Goal: Information Seeking & Learning: Learn about a topic

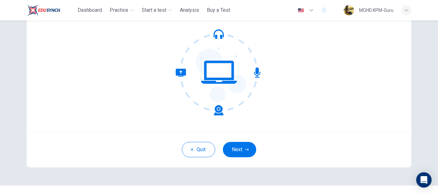
scroll to position [61, 0]
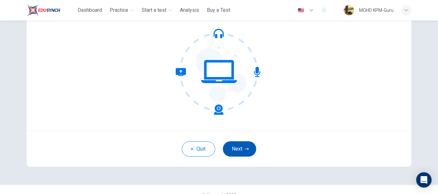
click at [240, 151] on button "Next" at bounding box center [239, 149] width 33 height 15
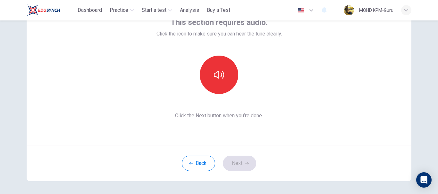
scroll to position [46, 0]
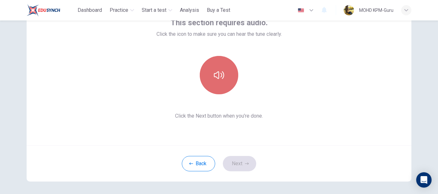
click at [230, 81] on button "button" at bounding box center [219, 75] width 38 height 38
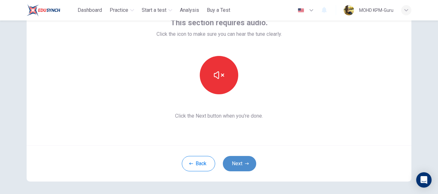
click at [237, 166] on button "Next" at bounding box center [239, 163] width 33 height 15
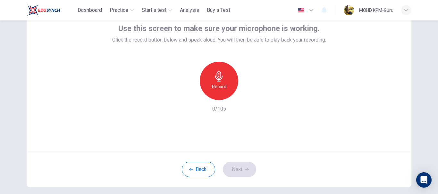
scroll to position [40, 0]
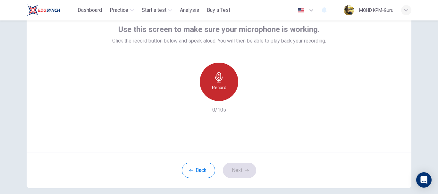
click at [214, 86] on h6 "Record" at bounding box center [219, 88] width 14 height 8
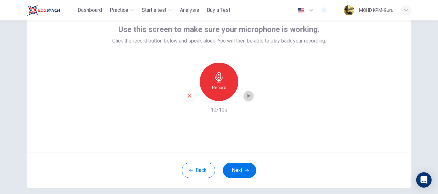
click at [246, 94] on icon "button" at bounding box center [248, 96] width 6 height 6
click at [186, 96] on icon "button" at bounding box center [189, 96] width 6 height 6
click at [216, 83] on div "Record" at bounding box center [219, 82] width 38 height 38
click at [248, 95] on icon "button" at bounding box center [248, 96] width 6 height 6
click at [188, 97] on icon "button" at bounding box center [189, 96] width 4 height 4
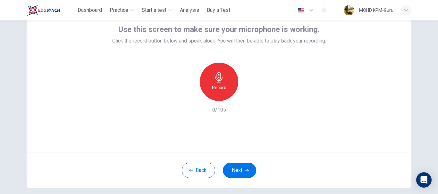
click at [223, 84] on h6 "Record" at bounding box center [219, 88] width 14 height 8
click at [245, 94] on icon "button" at bounding box center [248, 96] width 6 height 6
click at [186, 96] on icon "button" at bounding box center [189, 96] width 6 height 6
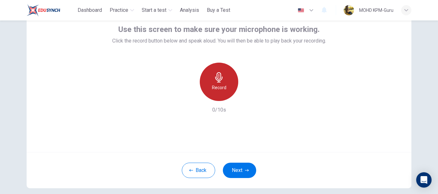
click at [219, 82] on icon "button" at bounding box center [218, 77] width 7 height 10
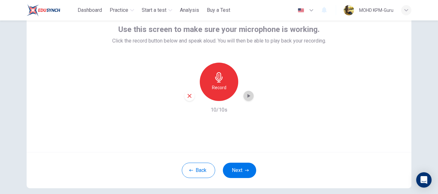
click at [245, 98] on icon "button" at bounding box center [248, 96] width 6 height 6
click at [237, 168] on button "Next" at bounding box center [239, 170] width 33 height 15
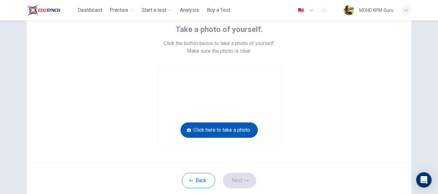
click at [224, 130] on button "Click here to take a photo" at bounding box center [218, 130] width 77 height 15
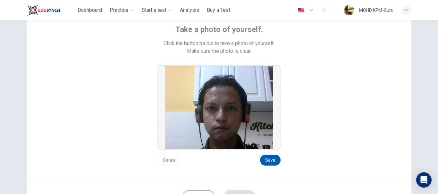
click at [268, 160] on button "Save" at bounding box center [270, 160] width 21 height 11
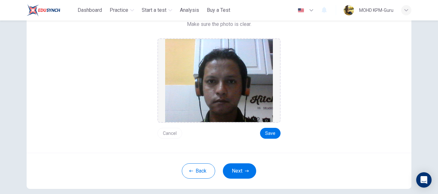
scroll to position [66, 0]
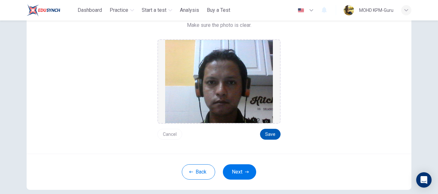
click at [268, 134] on button "Save" at bounding box center [270, 134] width 21 height 11
click at [237, 174] on button "Next" at bounding box center [239, 172] width 33 height 15
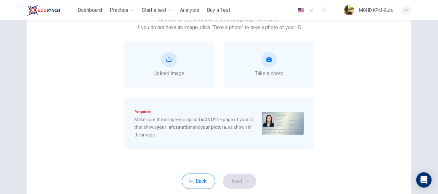
scroll to position [51, 0]
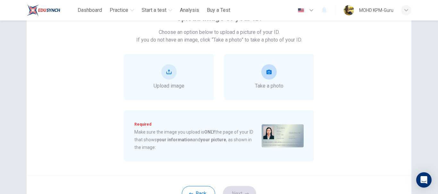
click at [273, 79] on div "Take a photo" at bounding box center [269, 77] width 29 height 26
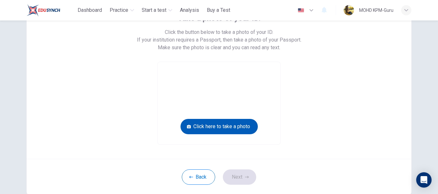
click at [227, 126] on button "Click here to take a photo" at bounding box center [218, 126] width 77 height 15
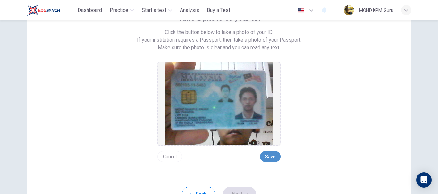
click at [269, 156] on button "Save" at bounding box center [270, 157] width 21 height 11
click at [245, 188] on button "Next" at bounding box center [239, 194] width 33 height 15
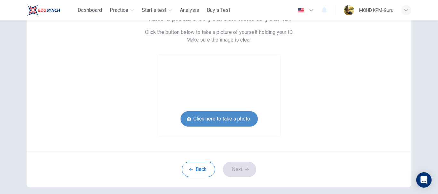
click at [215, 119] on button "Click here to take a photo" at bounding box center [218, 118] width 77 height 15
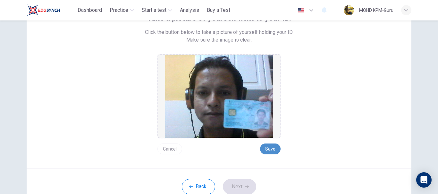
click at [270, 148] on button "Save" at bounding box center [270, 149] width 21 height 11
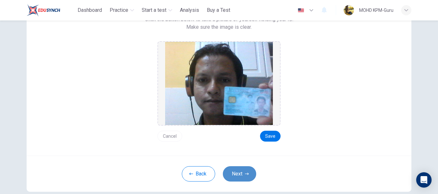
click at [240, 174] on button "Next" at bounding box center [239, 174] width 33 height 15
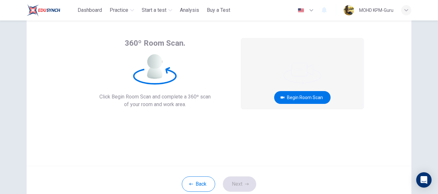
scroll to position [25, 0]
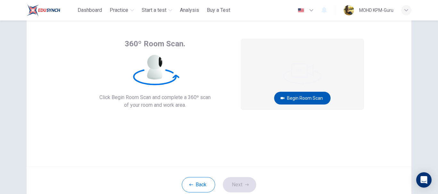
click at [311, 97] on button "Begin Room Scan" at bounding box center [302, 98] width 56 height 13
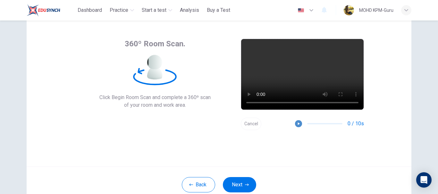
click at [296, 123] on icon "button" at bounding box center [298, 124] width 4 height 4
click at [248, 124] on button "Cancel" at bounding box center [251, 124] width 21 height 12
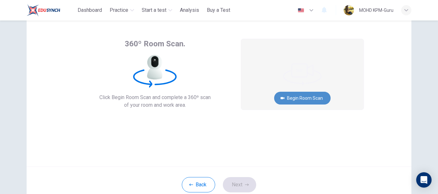
click at [301, 97] on button "Begin Room Scan" at bounding box center [302, 98] width 56 height 13
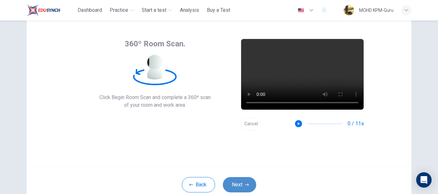
click at [223, 187] on button "Next" at bounding box center [239, 185] width 33 height 15
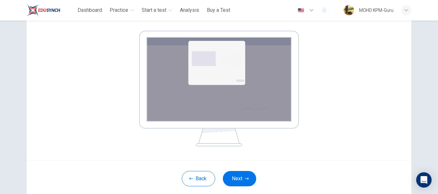
scroll to position [98, 0]
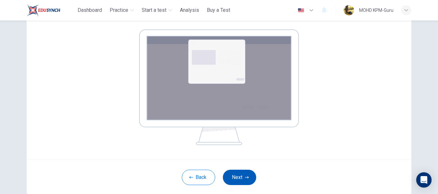
click at [235, 175] on button "Next" at bounding box center [239, 177] width 33 height 15
click at [234, 176] on button "Next" at bounding box center [239, 177] width 33 height 15
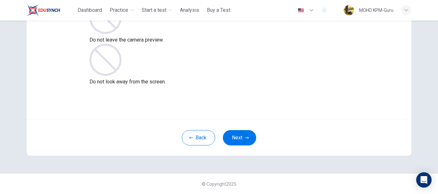
scroll to position [72, 0]
click at [238, 138] on button "Next" at bounding box center [239, 137] width 33 height 15
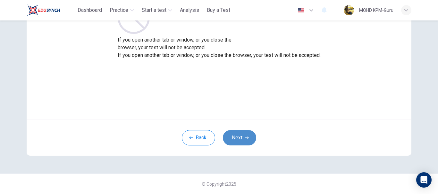
click at [238, 138] on button "Next" at bounding box center [239, 137] width 33 height 15
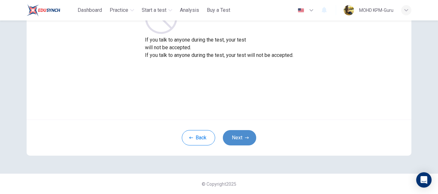
click at [238, 138] on button "Next" at bounding box center [239, 137] width 33 height 15
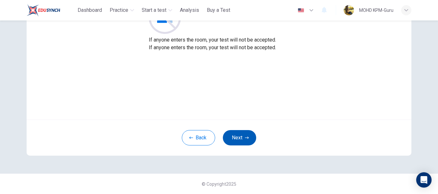
click at [238, 138] on button "Next" at bounding box center [239, 137] width 33 height 15
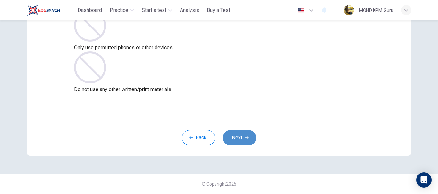
click at [238, 138] on button "Next" at bounding box center [239, 137] width 33 height 15
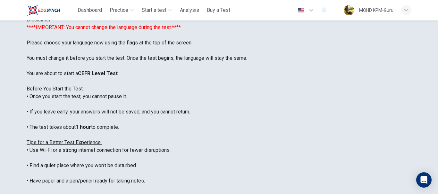
scroll to position [0, 0]
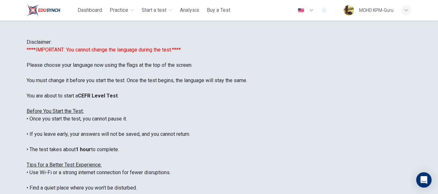
click at [309, 12] on icon "button" at bounding box center [311, 10] width 8 height 8
click at [384, 194] on div at bounding box center [219, 194] width 438 height 0
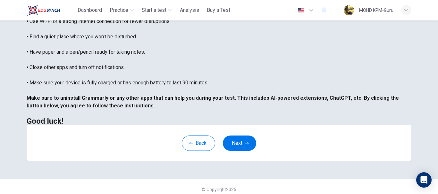
scroll to position [155, 0]
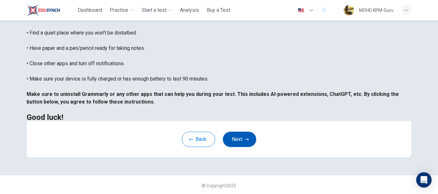
click at [238, 145] on button "Next" at bounding box center [239, 139] width 33 height 15
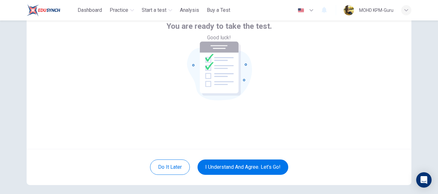
scroll to position [0, 0]
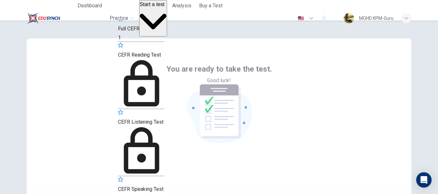
click at [295, 19] on div "Dashboard Practice Start a test Analysis Buy a Test English ** ​ MOHD KPM-Guru" at bounding box center [219, 18] width 384 height 37
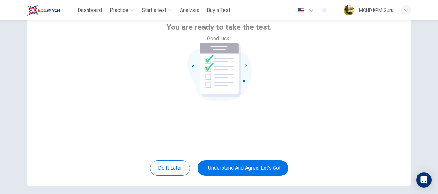
scroll to position [72, 0]
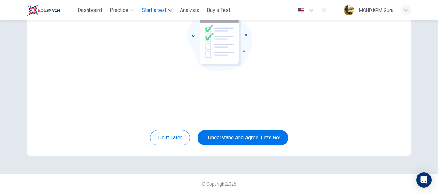
click at [156, 13] on span "Start a test" at bounding box center [154, 10] width 25 height 8
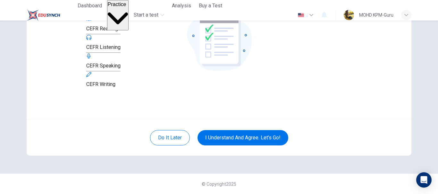
click at [118, 32] on span "CEFR Reading" at bounding box center [102, 29] width 32 height 6
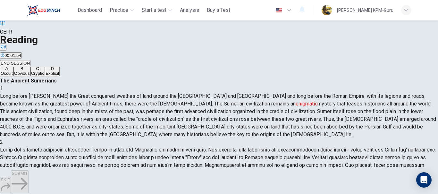
scroll to position [30, 0]
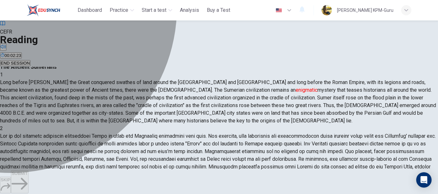
click at [13, 57] on div "A" at bounding box center [7, 55] width 12 height 5
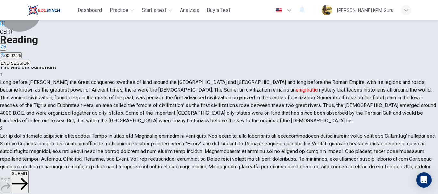
click at [28, 176] on span "SUBMIT" at bounding box center [20, 173] width 16 height 5
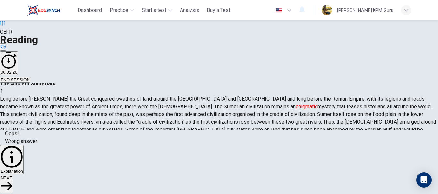
click at [23, 174] on span "Explanation" at bounding box center [12, 171] width 22 height 5
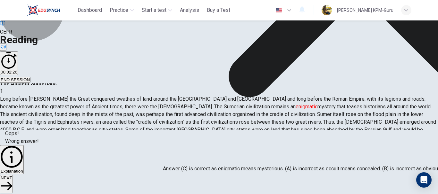
click at [13, 182] on button "NEXT" at bounding box center [6, 184] width 13 height 19
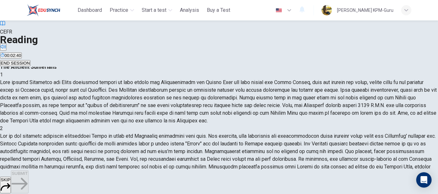
scroll to position [0, 0]
click at [10, 183] on span "SKIP" at bounding box center [6, 180] width 10 height 5
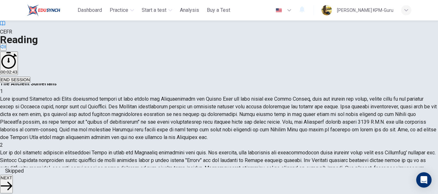
click at [12, 179] on span "NEXT" at bounding box center [7, 178] width 12 height 5
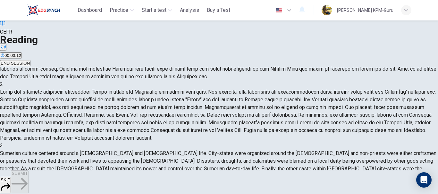
click at [11, 182] on button "SKIP" at bounding box center [5, 185] width 11 height 17
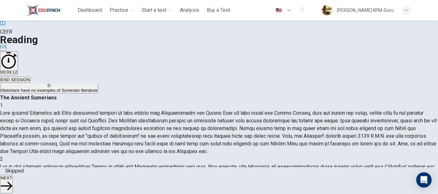
scroll to position [29, 0]
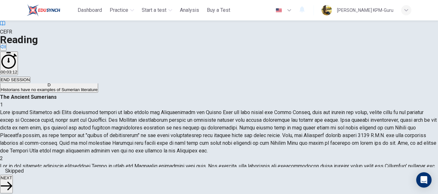
drag, startPoint x: 434, startPoint y: 89, endPoint x: 437, endPoint y: 102, distance: 12.9
click at [437, 102] on div "Question 3 According to the paragraph, it is difficult to determine the origin …" at bounding box center [219, 126] width 438 height 84
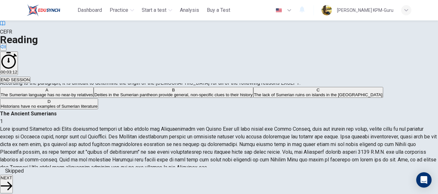
scroll to position [10, 0]
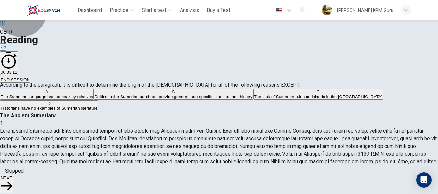
click at [12, 181] on span "NEXT" at bounding box center [7, 178] width 12 height 5
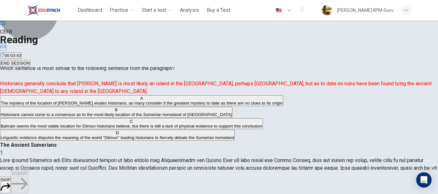
click at [11, 184] on button "SKIP" at bounding box center [5, 185] width 11 height 17
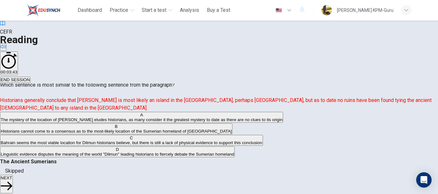
click at [12, 178] on span "NEXT" at bounding box center [7, 178] width 12 height 5
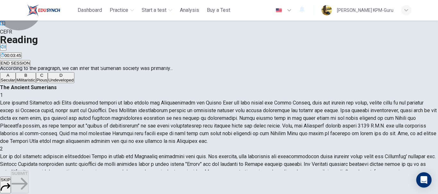
click at [10, 180] on span "SKIP" at bounding box center [6, 180] width 10 height 5
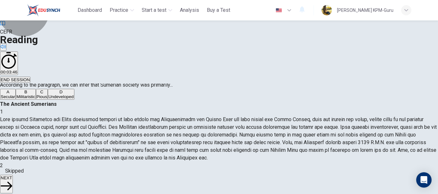
click at [12, 181] on span "NEXT" at bounding box center [7, 178] width 12 height 5
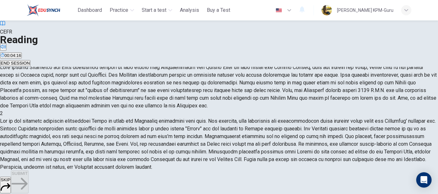
scroll to position [51, 0]
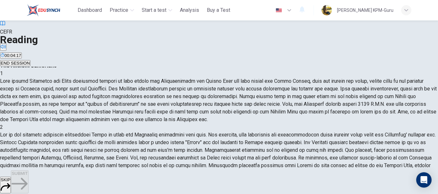
click at [11, 185] on button "SKIP" at bounding box center [5, 185] width 11 height 17
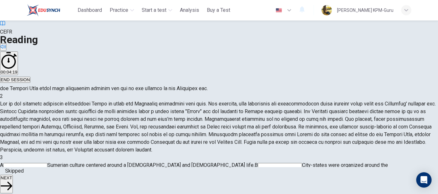
scroll to position [101, 0]
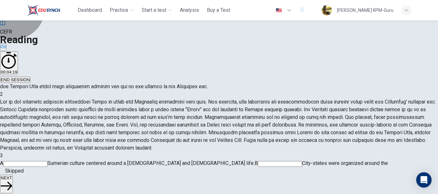
click at [12, 181] on span "NEXT" at bounding box center [7, 178] width 12 height 5
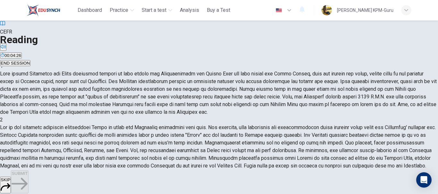
scroll to position [325, 0]
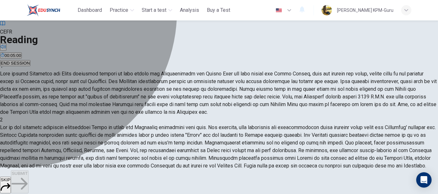
click at [48, 54] on span "Weakened" at bounding box center [38, 51] width 20 height 5
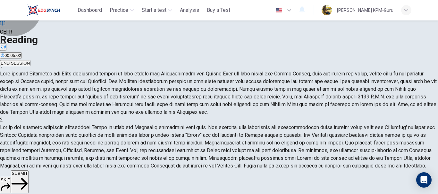
click at [28, 176] on span "SUBMIT" at bounding box center [20, 173] width 16 height 5
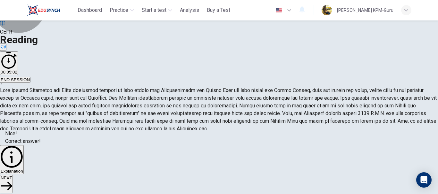
click at [12, 178] on span "NEXT" at bounding box center [7, 178] width 12 height 5
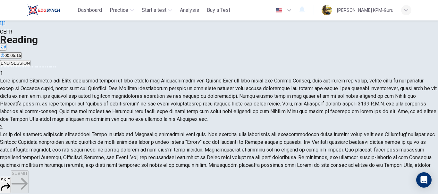
scroll to position [46, 0]
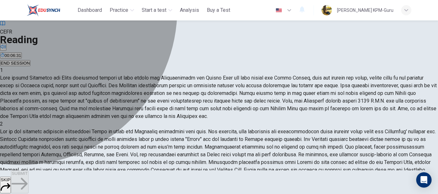
click at [75, 46] on span "The author is introducing a discussion of events leading to the Sumerian civili…" at bounding box center [170, 43] width 190 height 5
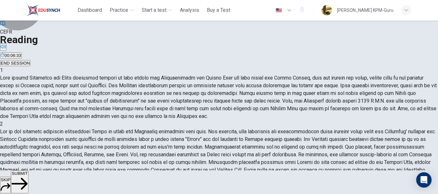
click at [28, 176] on span "SUBMIT" at bounding box center [20, 173] width 16 height 5
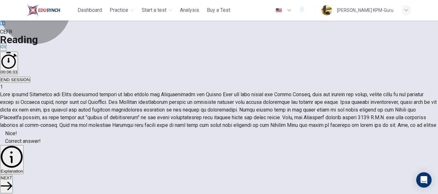
click at [13, 181] on button "NEXT" at bounding box center [6, 184] width 13 height 19
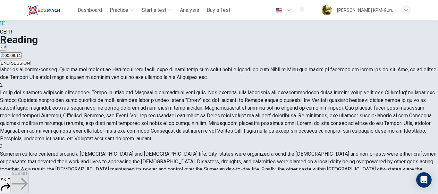
scroll to position [76, 0]
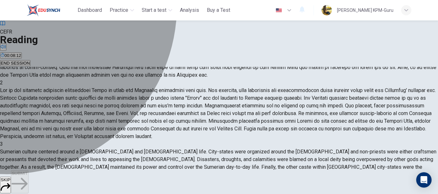
click at [75, 12] on div "D" at bounding box center [89, 9] width 29 height 5
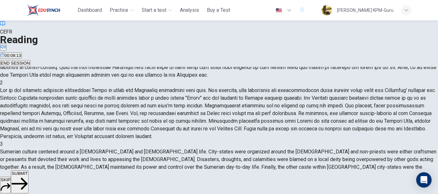
click at [28, 176] on span "SUBMIT" at bounding box center [20, 173] width 16 height 5
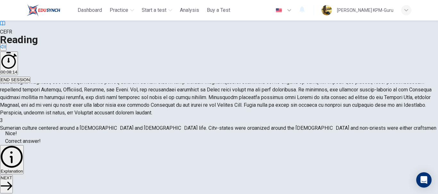
scroll to position [120, 0]
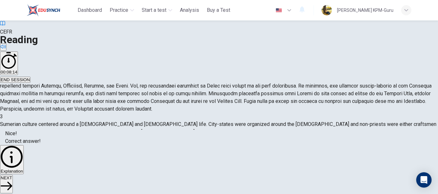
click at [13, 177] on button "NEXT" at bounding box center [6, 184] width 13 height 19
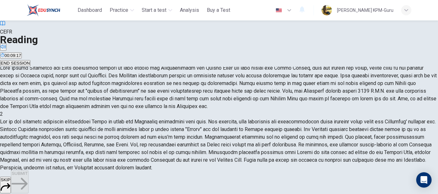
scroll to position [44, 0]
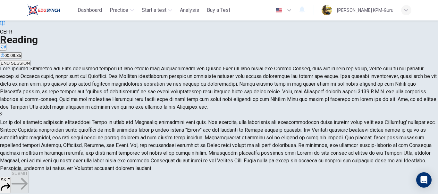
click at [50, 49] on button "C Alluring" at bounding box center [46, 43] width 15 height 11
click at [28, 176] on span "SUBMIT" at bounding box center [20, 173] width 16 height 5
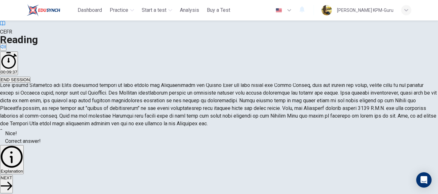
scroll to position [120, 0]
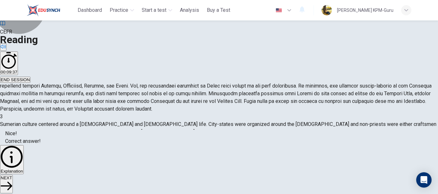
click at [12, 180] on span "NEXT" at bounding box center [7, 178] width 12 height 5
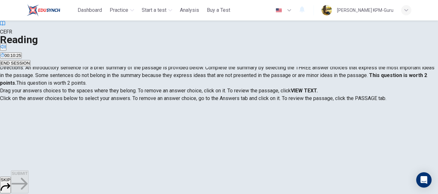
scroll to position [0, 0]
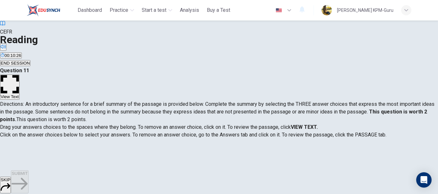
click at [20, 75] on button "View Text" at bounding box center [10, 87] width 20 height 25
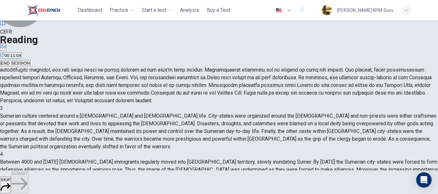
click at [11, 177] on button "SKIP" at bounding box center [5, 185] width 11 height 17
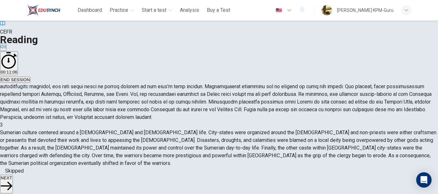
click at [13, 184] on button "NEXT" at bounding box center [6, 184] width 13 height 19
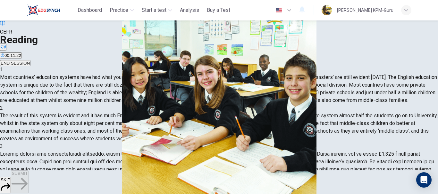
scroll to position [411, 0]
click at [434, 117] on div "Question 12 Choose the correct answer, A , B , C or D . The English educational…" at bounding box center [219, 119] width 438 height 104
drag, startPoint x: 434, startPoint y: 117, endPoint x: 437, endPoint y: 151, distance: 34.1
click at [437, 151] on div "Question 12 Choose the correct answer, A , B , C or D . The English educational…" at bounding box center [219, 119] width 438 height 104
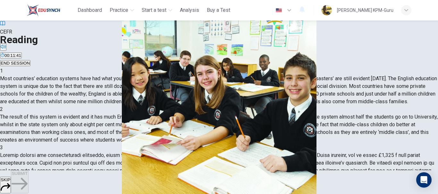
scroll to position [64, 0]
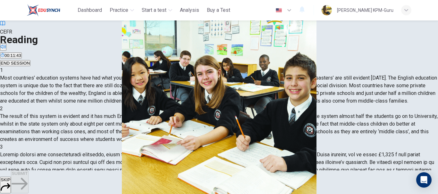
drag, startPoint x: 408, startPoint y: 73, endPoint x: 409, endPoint y: 86, distance: 13.2
click at [409, 86] on div "Private Schools CLICK TO ZOOM Click to Zoom 1 Most countries’ education systems…" at bounding box center [219, 167] width 438 height 244
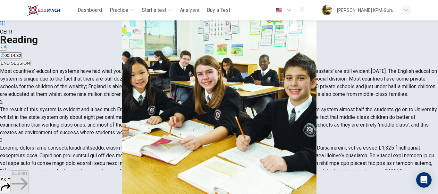
scroll to position [106, 0]
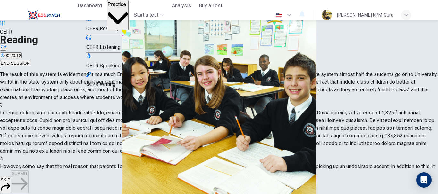
click at [126, 7] on span "Practice" at bounding box center [117, 4] width 19 height 5
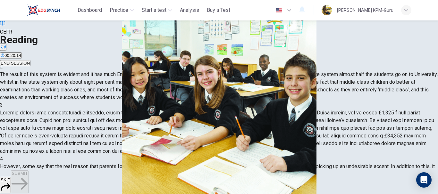
click at [10, 181] on span "SKIP" at bounding box center [6, 180] width 10 height 5
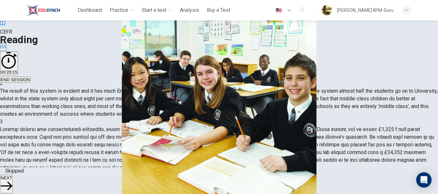
scroll to position [120, 0]
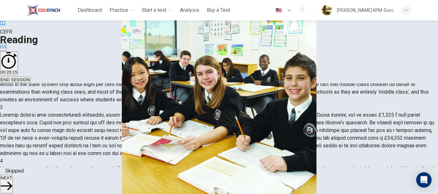
click at [12, 181] on span "NEXT" at bounding box center [7, 178] width 12 height 5
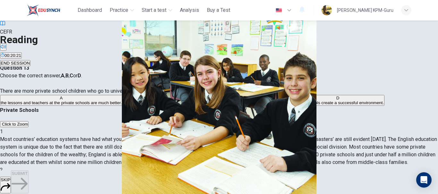
scroll to position [1, 0]
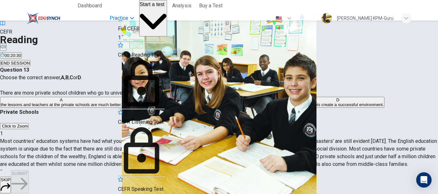
click at [128, 14] on span "Practice" at bounding box center [119, 18] width 19 height 8
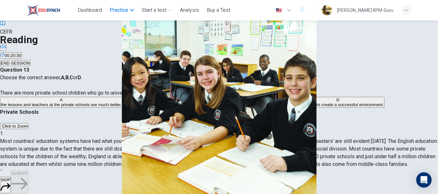
click at [128, 12] on span "Practice" at bounding box center [119, 10] width 19 height 8
click at [262, 25] on div "CEFR Reading 00:20:37 END SESSION" at bounding box center [219, 44] width 438 height 46
click at [30, 61] on span "END SESSION" at bounding box center [15, 63] width 29 height 5
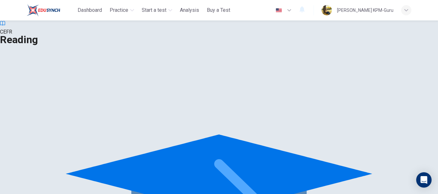
scroll to position [0, 0]
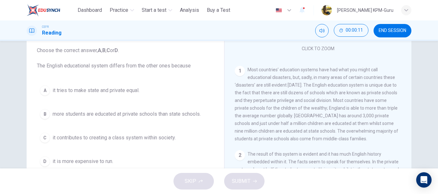
scroll to position [116, 0]
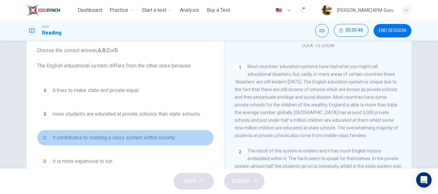
click at [46, 139] on div "C" at bounding box center [45, 138] width 10 height 10
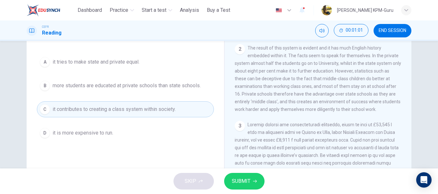
scroll to position [317, 0]
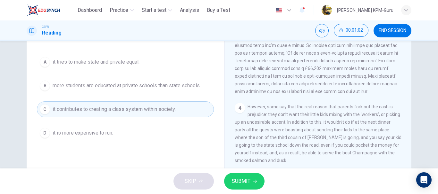
click at [229, 181] on button "SUBMIT" at bounding box center [244, 181] width 40 height 17
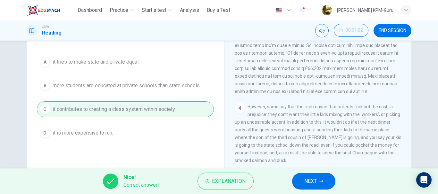
scroll to position [21, 0]
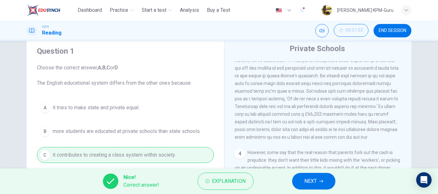
click at [315, 183] on span "NEXT" at bounding box center [310, 181] width 12 height 9
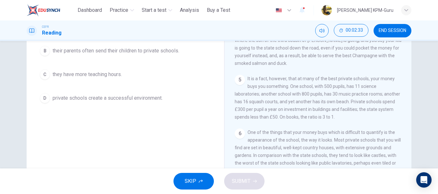
scroll to position [380, 0]
click at [358, 29] on span "00:02:47" at bounding box center [353, 30] width 17 height 5
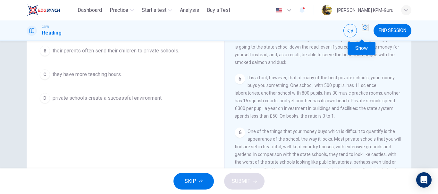
click at [365, 31] on button "Show" at bounding box center [365, 27] width 6 height 7
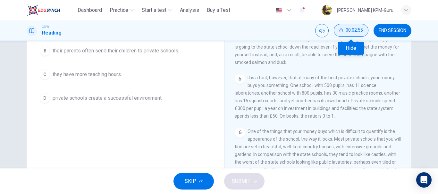
click at [363, 31] on button "00:02:55" at bounding box center [351, 30] width 35 height 13
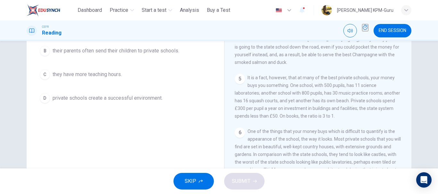
drag, startPoint x: 409, startPoint y: 121, endPoint x: 406, endPoint y: 138, distance: 17.5
click at [406, 138] on div "Private Schools CLICK TO ZOOM Click to Zoom 1 Most countries’ education systems…" at bounding box center [317, 69] width 187 height 233
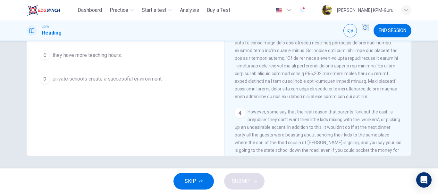
scroll to position [238, 0]
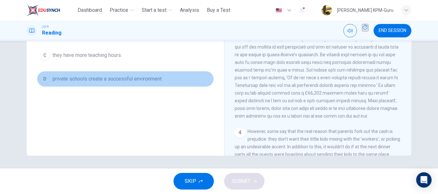
click at [68, 79] on span "private schools create a successful environment." at bounding box center [108, 79] width 110 height 8
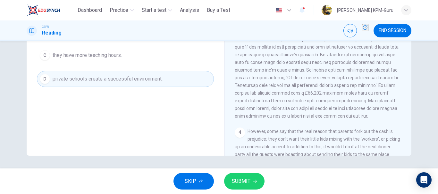
click at [245, 181] on span "SUBMIT" at bounding box center [241, 181] width 19 height 9
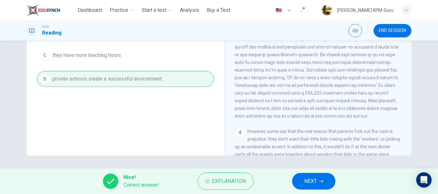
click at [328, 179] on button "NEXT" at bounding box center [313, 181] width 43 height 17
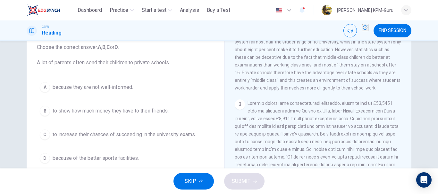
scroll to position [42, 0]
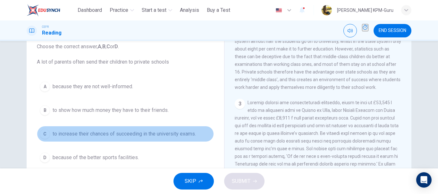
click at [48, 134] on div "C" at bounding box center [45, 134] width 10 height 10
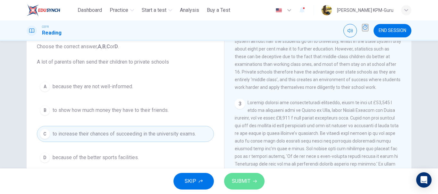
click at [250, 180] on span "SUBMIT" at bounding box center [241, 181] width 19 height 9
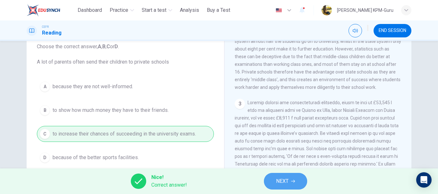
click at [294, 183] on icon "button" at bounding box center [293, 181] width 4 height 3
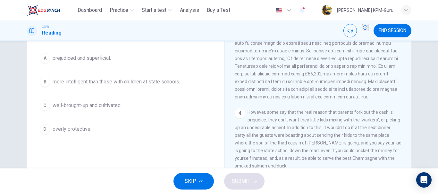
scroll to position [319, 0]
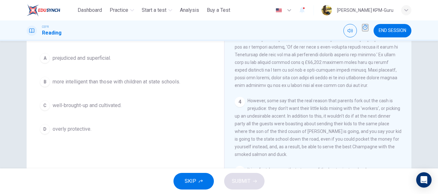
click at [407, 140] on div "Private Schools CLICK TO ZOOM Click to Zoom 1 Most countries’ education systems…" at bounding box center [317, 100] width 187 height 233
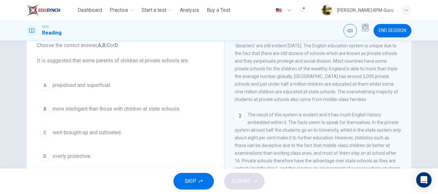
scroll to position [42, 0]
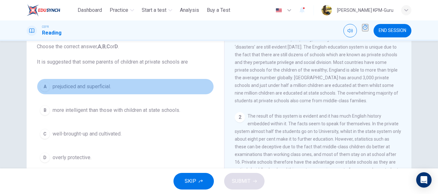
click at [57, 87] on span "prejudiced and superficial." at bounding box center [82, 87] width 58 height 8
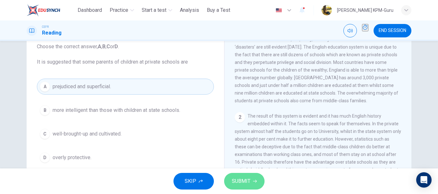
click at [236, 183] on span "SUBMIT" at bounding box center [241, 181] width 19 height 9
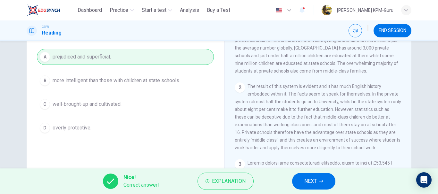
scroll to position [81, 0]
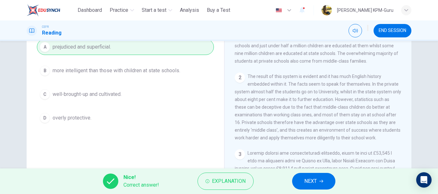
click at [313, 182] on span "NEXT" at bounding box center [310, 181] width 12 height 9
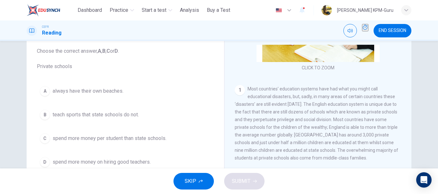
scroll to position [40, 0]
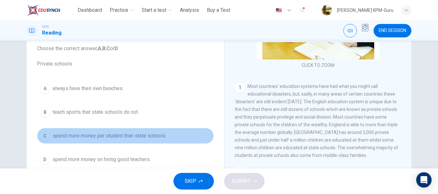
click at [61, 137] on span "spend more money per student than state schools." at bounding box center [110, 136] width 114 height 8
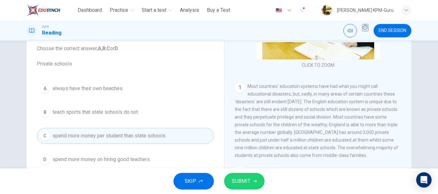
click at [235, 177] on span "SUBMIT" at bounding box center [241, 181] width 19 height 9
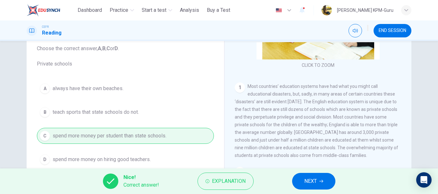
click at [317, 176] on button "NEXT" at bounding box center [313, 181] width 43 height 17
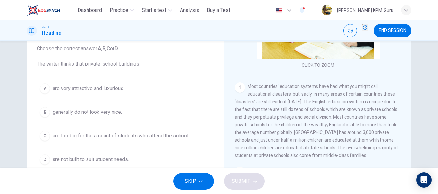
click at [96, 84] on button "A are very attractive and luxurious." at bounding box center [125, 89] width 177 height 16
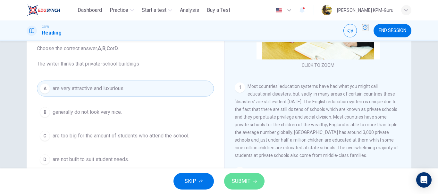
click at [246, 180] on span "SUBMIT" at bounding box center [241, 181] width 19 height 9
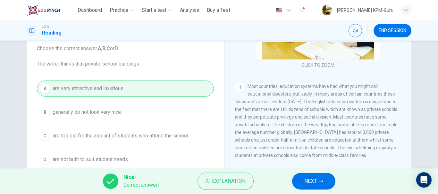
click at [311, 181] on span "NEXT" at bounding box center [310, 181] width 12 height 9
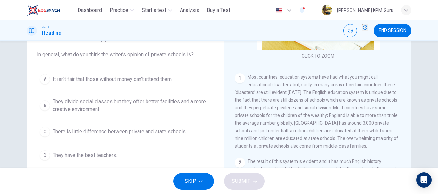
scroll to position [50, 0]
click at [101, 105] on span "They divide social classes but they offer better facilities and a more creative…" at bounding box center [132, 104] width 158 height 15
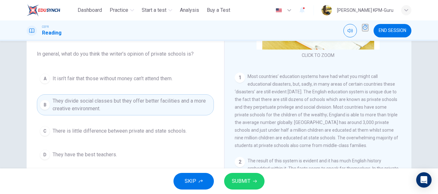
click at [46, 106] on div "B" at bounding box center [45, 105] width 10 height 10
click at [244, 182] on span "SUBMIT" at bounding box center [241, 181] width 19 height 9
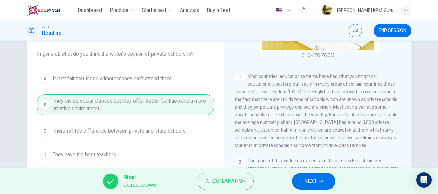
click at [309, 187] on button "NEXT" at bounding box center [313, 181] width 43 height 17
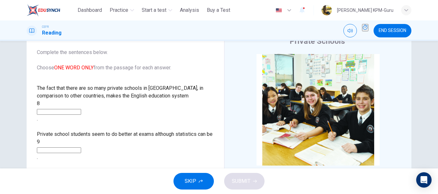
scroll to position [46, 0]
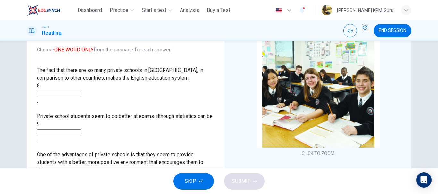
drag, startPoint x: 218, startPoint y: 82, endPoint x: 216, endPoint y: 94, distance: 12.6
click at [216, 94] on div "Questions 8 - 12 Complete the sentences below. Choose ONE WORD ONLY from the pa…" at bounding box center [219, 119] width 384 height 223
click at [81, 91] on input at bounding box center [59, 94] width 44 height 6
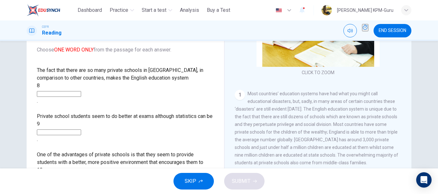
click at [80, 91] on input at bounding box center [59, 94] width 44 height 6
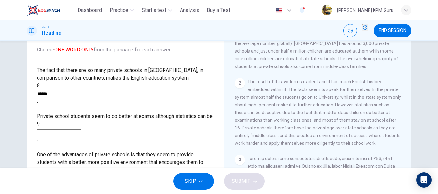
scroll to position [196, 0]
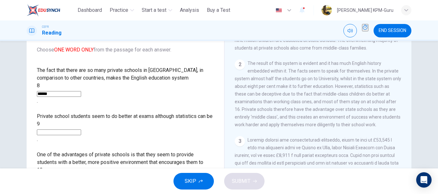
type input "******"
click at [81, 130] on input at bounding box center [59, 133] width 44 height 6
type input "*********"
click at [84, 152] on div "One of the advantages of private schools is that they seem to provide students …" at bounding box center [125, 170] width 177 height 38
click at [81, 176] on input at bounding box center [59, 179] width 44 height 6
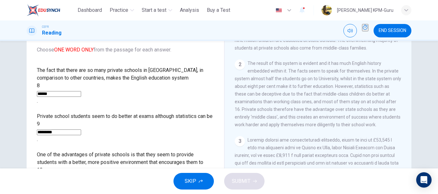
click at [81, 176] on input at bounding box center [59, 179] width 44 height 6
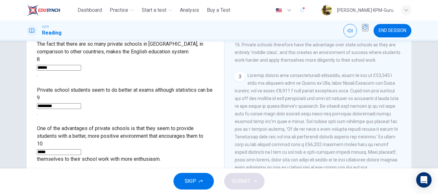
scroll to position [260, 0]
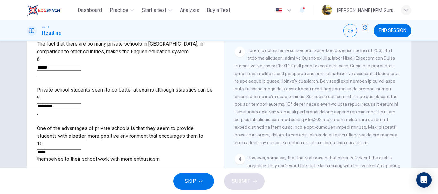
type input "*****"
click at [70, 188] on input at bounding box center [59, 191] width 44 height 6
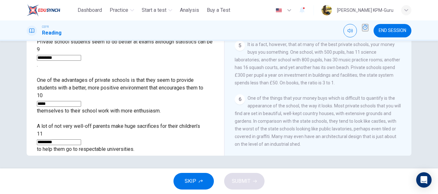
scroll to position [411, 0]
type input "*********"
click at [81, 186] on input at bounding box center [59, 189] width 44 height 6
type input "****"
click at [244, 183] on span "SUBMIT" at bounding box center [241, 181] width 19 height 9
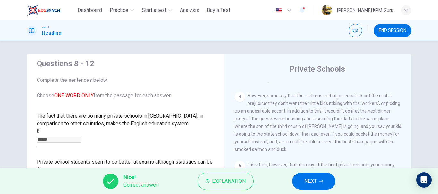
scroll to position [120, 0]
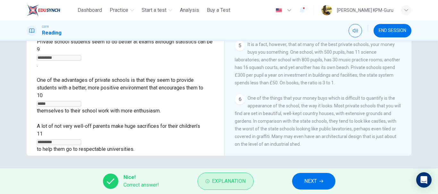
click at [245, 181] on span "Explanation" at bounding box center [229, 181] width 34 height 9
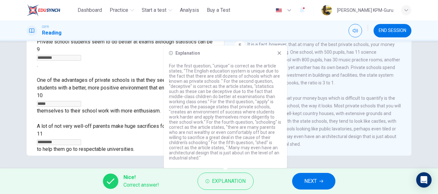
click at [327, 181] on button "NEXT" at bounding box center [313, 181] width 43 height 17
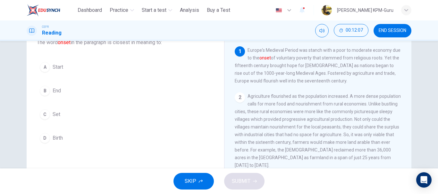
scroll to position [13, 0]
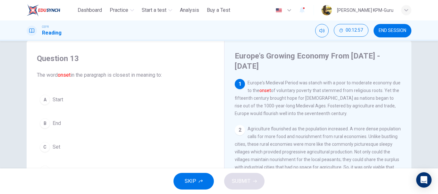
click at [53, 100] on span "Start" at bounding box center [58, 100] width 11 height 8
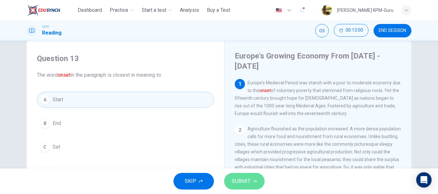
click at [236, 178] on span "SUBMIT" at bounding box center [241, 181] width 19 height 9
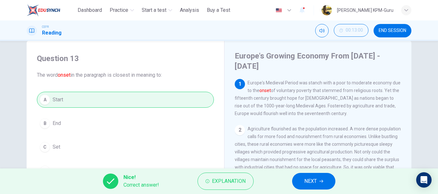
click at [326, 178] on button "NEXT" at bounding box center [313, 181] width 43 height 17
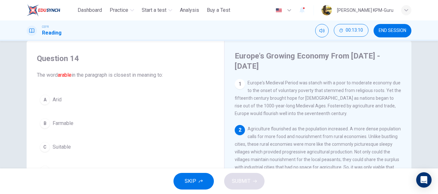
scroll to position [62, 0]
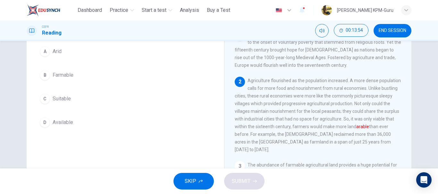
click at [45, 74] on div "B" at bounding box center [45, 75] width 10 height 10
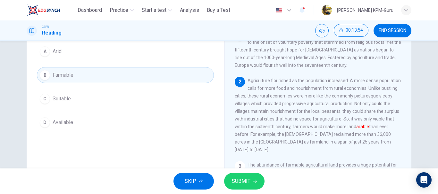
click at [234, 179] on span "SUBMIT" at bounding box center [241, 181] width 19 height 9
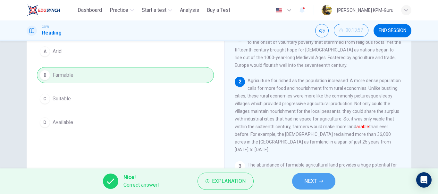
click at [299, 183] on button "NEXT" at bounding box center [313, 181] width 43 height 17
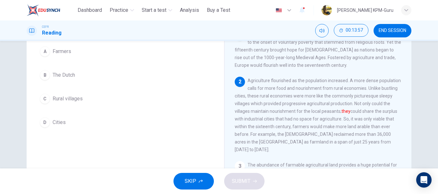
scroll to position [32, 0]
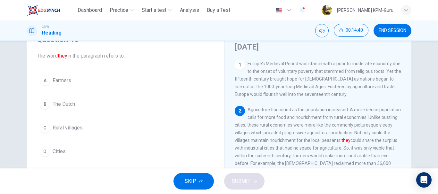
click at [44, 127] on div "C" at bounding box center [45, 128] width 10 height 10
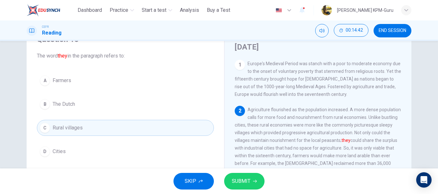
click at [253, 180] on icon "button" at bounding box center [255, 182] width 4 height 4
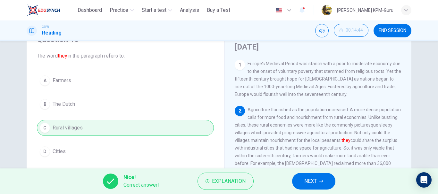
click at [316, 185] on span "NEXT" at bounding box center [310, 181] width 12 height 9
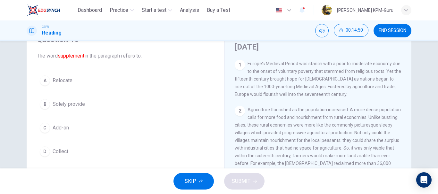
scroll to position [114, 0]
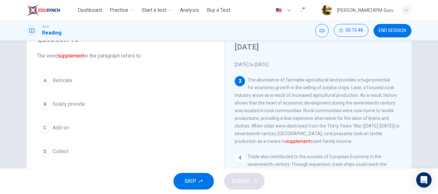
click at [70, 126] on button "C Add-on" at bounding box center [125, 128] width 177 height 16
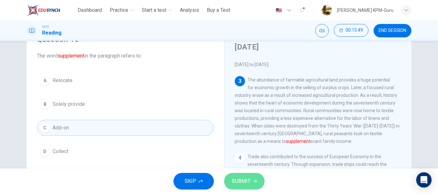
click at [258, 182] on button "SUBMIT" at bounding box center [244, 181] width 40 height 17
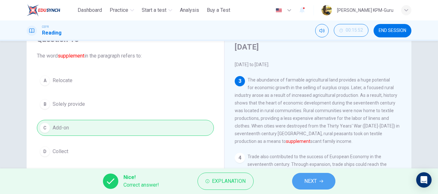
click at [313, 178] on span "NEXT" at bounding box center [310, 181] width 12 height 9
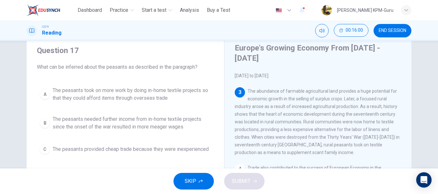
scroll to position [22, 0]
click at [98, 126] on span "The peasants needed further income from in-home textile projects since the onse…" at bounding box center [132, 122] width 158 height 15
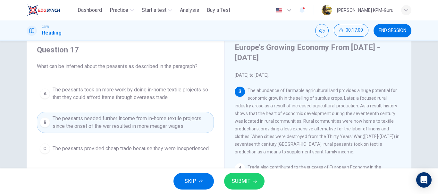
click at [250, 179] on button "SUBMIT" at bounding box center [244, 181] width 40 height 17
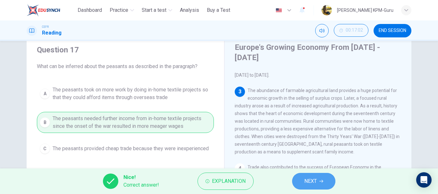
click at [310, 178] on span "NEXT" at bounding box center [310, 181] width 12 height 9
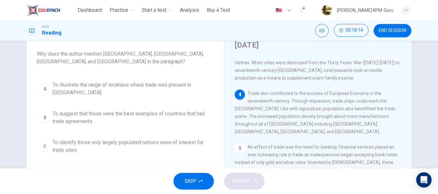
scroll to position [39, 0]
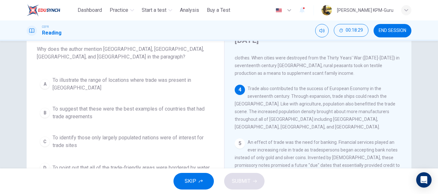
click at [87, 134] on span "To identify those only largely populated nations were of interest for trade sit…" at bounding box center [132, 141] width 158 height 15
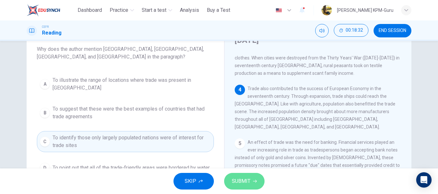
click at [241, 180] on span "SUBMIT" at bounding box center [241, 181] width 19 height 9
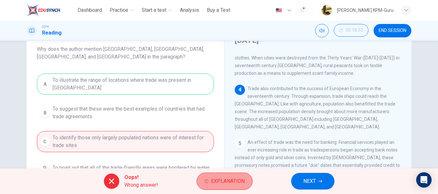
click at [212, 178] on span "Explanation" at bounding box center [228, 181] width 34 height 9
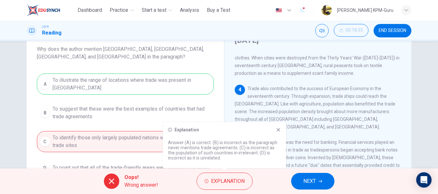
click at [141, 158] on div "A To illustrate the range of locations where trade was present in Europe B To s…" at bounding box center [125, 125] width 177 height 103
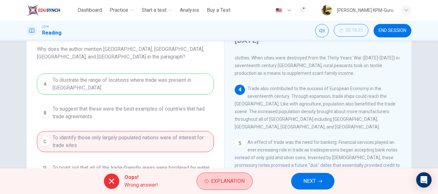
click at [213, 183] on span "Explanation" at bounding box center [228, 181] width 34 height 9
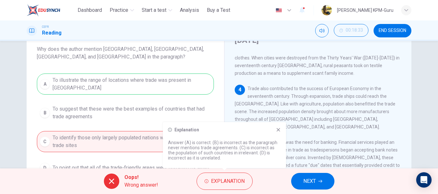
click at [280, 131] on icon at bounding box center [278, 130] width 5 height 5
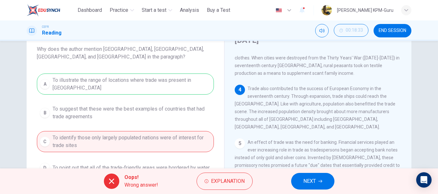
click at [308, 180] on span "NEXT" at bounding box center [309, 181] width 12 height 9
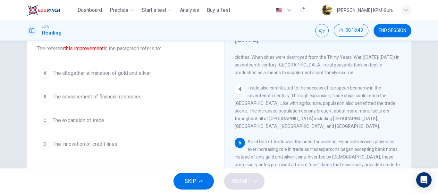
scroll to position [212, 0]
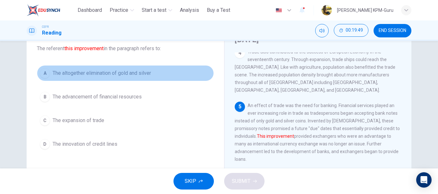
click at [113, 71] on span "The altogether elimination of gold and silver" at bounding box center [102, 74] width 98 height 8
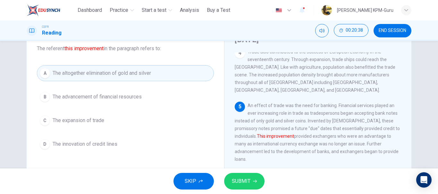
click at [241, 187] on button "SUBMIT" at bounding box center [244, 181] width 40 height 17
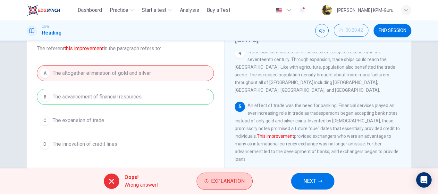
click at [211, 179] on span "Explanation" at bounding box center [228, 181] width 34 height 9
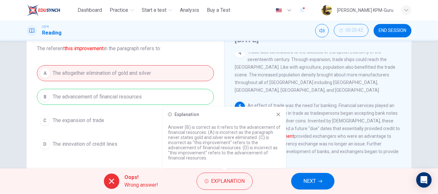
click at [307, 184] on span "NEXT" at bounding box center [309, 181] width 12 height 9
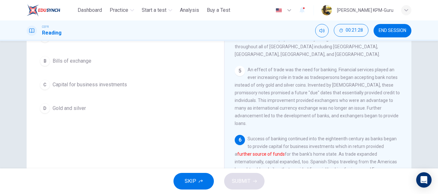
scroll to position [44, 0]
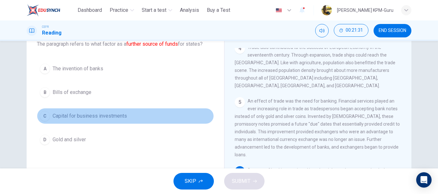
click at [43, 116] on div "C" at bounding box center [45, 116] width 10 height 10
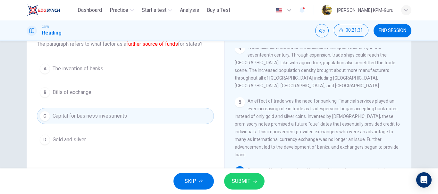
click at [239, 183] on span "SUBMIT" at bounding box center [241, 181] width 19 height 9
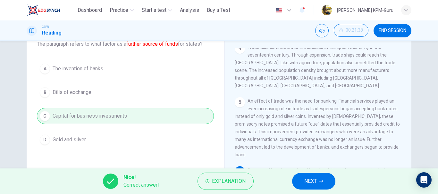
click at [329, 185] on button "NEXT" at bounding box center [313, 181] width 43 height 17
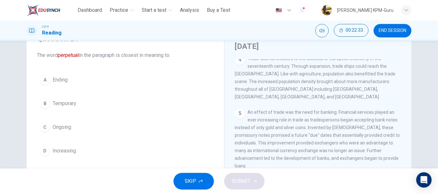
scroll to position [120, 0]
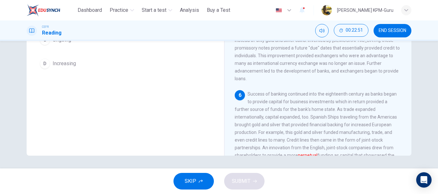
click at [63, 44] on span "Ongoing" at bounding box center [62, 40] width 19 height 8
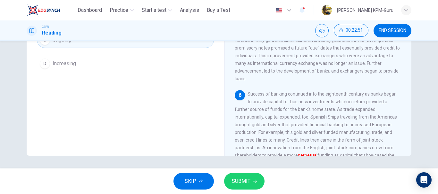
scroll to position [57, 0]
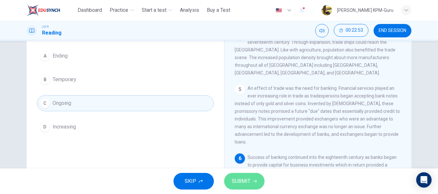
click at [250, 182] on span "SUBMIT" at bounding box center [241, 181] width 19 height 9
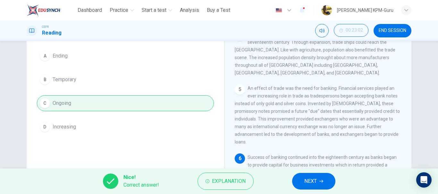
click at [302, 181] on button "NEXT" at bounding box center [313, 181] width 43 height 17
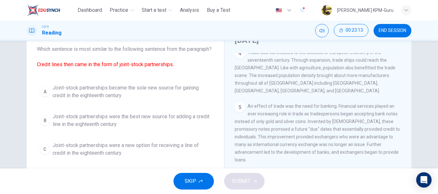
scroll to position [43, 0]
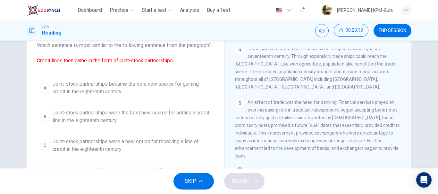
drag, startPoint x: 433, startPoint y: 84, endPoint x: 436, endPoint y: 105, distance: 21.0
click at [436, 105] on div "Question 22 Which sentence is most similar to the following sentence from the p…" at bounding box center [219, 105] width 438 height 128
drag, startPoint x: 433, startPoint y: 101, endPoint x: 437, endPoint y: 117, distance: 16.5
click at [437, 117] on div "Question 22 Which sentence is most similar to the following sentence from the p…" at bounding box center [219, 105] width 438 height 128
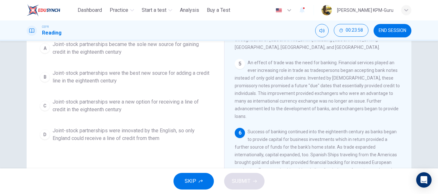
scroll to position [112, 0]
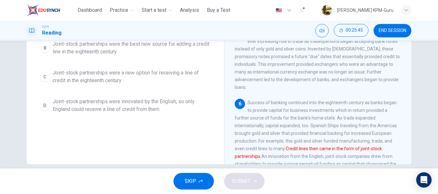
drag, startPoint x: 433, startPoint y: 134, endPoint x: 430, endPoint y: 121, distance: 13.9
click at [434, 121] on div "Question 22 Which sentence is most similar to the following sentence from the p…" at bounding box center [219, 105] width 438 height 128
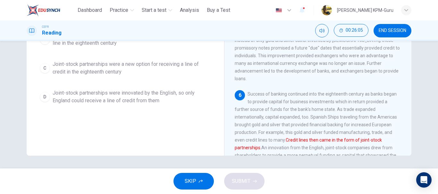
scroll to position [66, 0]
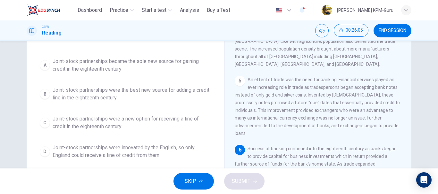
click at [111, 73] on span "Joint-stock partnerships became the sole new source for gaining credit in the e…" at bounding box center [132, 65] width 158 height 15
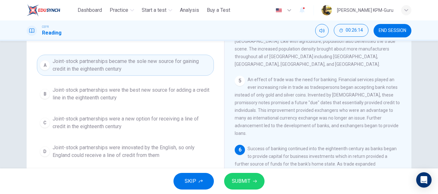
click at [108, 102] on span "Joint-stock partnerships were the best new source for adding a credit line in t…" at bounding box center [132, 94] width 158 height 15
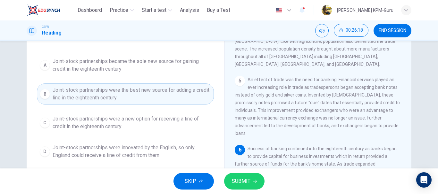
click at [238, 177] on span "SUBMIT" at bounding box center [241, 181] width 19 height 9
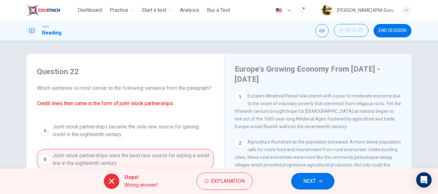
scroll to position [212, 0]
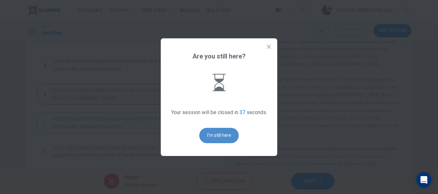
click at [219, 134] on button "I'm still here" at bounding box center [218, 135] width 39 height 15
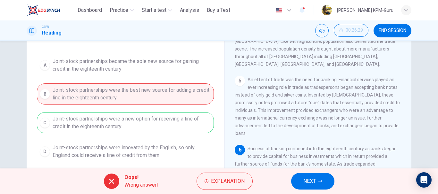
click at [300, 188] on button "NEXT" at bounding box center [312, 181] width 43 height 17
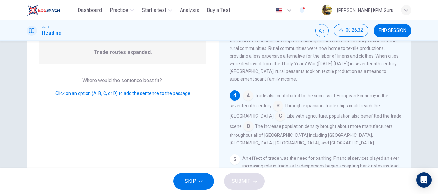
scroll to position [70, 0]
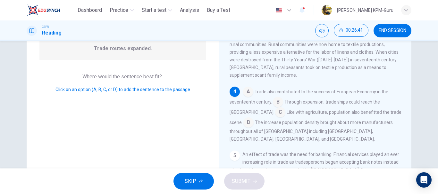
click at [277, 101] on input at bounding box center [278, 103] width 10 height 10
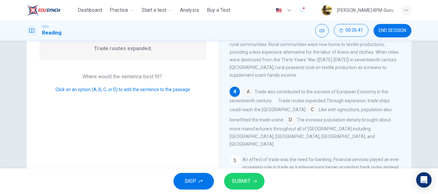
click at [247, 182] on span "SUBMIT" at bounding box center [241, 181] width 19 height 9
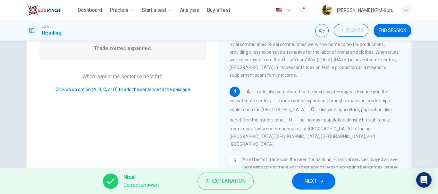
click at [305, 178] on span "NEXT" at bounding box center [310, 181] width 12 height 9
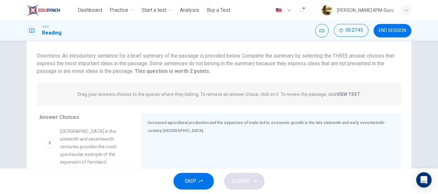
scroll to position [19, 0]
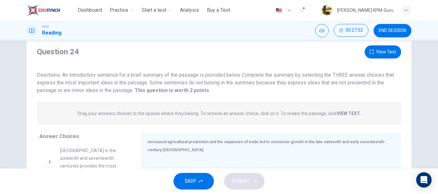
drag, startPoint x: 434, startPoint y: 69, endPoint x: 437, endPoint y: 86, distance: 16.7
click at [437, 86] on div "Question 24 View Text Directions: An introductory sentence for a brief summary …" at bounding box center [219, 105] width 438 height 128
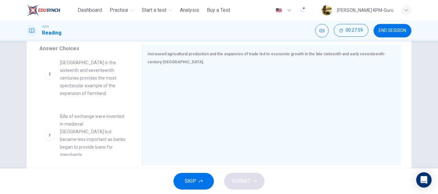
scroll to position [0, 0]
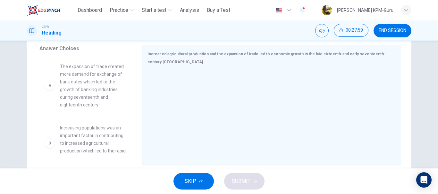
click at [49, 88] on div "A" at bounding box center [50, 86] width 10 height 10
drag, startPoint x: 97, startPoint y: 81, endPoint x: 183, endPoint y: 80, distance: 85.9
click at [183, 80] on div "Answer Choices A The expansion of trade created more demand for exchange of ban…" at bounding box center [219, 107] width 384 height 124
click at [87, 96] on span "The expansion of trade created more demand for exchange of bank notes which led…" at bounding box center [93, 86] width 67 height 46
drag, startPoint x: 87, startPoint y: 96, endPoint x: 123, endPoint y: 109, distance: 37.5
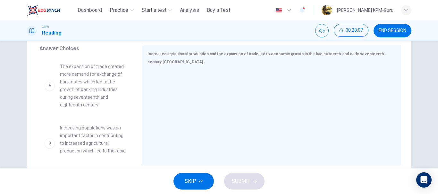
click at [123, 109] on div "A The expansion of trade created more demand for exchange of bank notes which l…" at bounding box center [85, 86] width 92 height 56
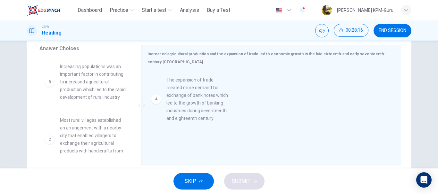
click at [174, 100] on div at bounding box center [268, 114] width 243 height 86
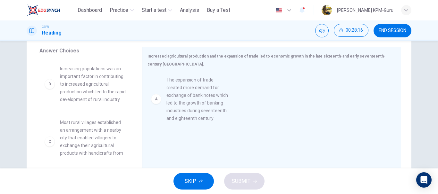
click at [78, 87] on span "Increasing populations was an important factor in contributing to increased agr…" at bounding box center [93, 84] width 67 height 38
drag, startPoint x: 78, startPoint y: 87, endPoint x: 185, endPoint y: 134, distance: 116.2
click at [185, 134] on div "Answer Choices B Increasing populations was an important factor in contributing…" at bounding box center [219, 109] width 384 height 124
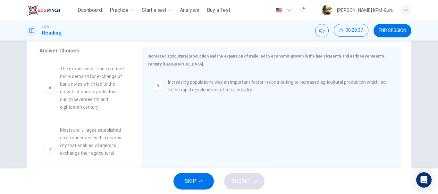
scroll to position [120, 0]
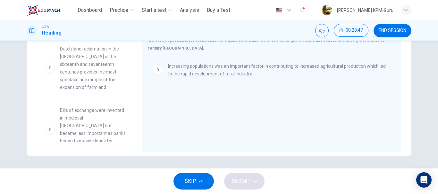
click at [103, 30] on span "Success of banking continued into the eighteenth century and provided more capi…" at bounding box center [93, 3] width 67 height 54
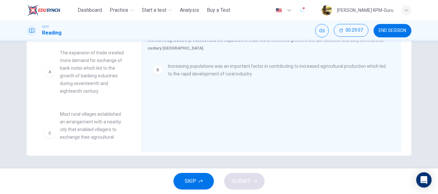
click at [46, 77] on div "A" at bounding box center [50, 72] width 10 height 10
drag, startPoint x: 52, startPoint y: 75, endPoint x: 194, endPoint y: 86, distance: 141.7
click at [194, 86] on div "Answer Choices A The expansion of trade created more demand for exchange of ban…" at bounding box center [219, 93] width 384 height 124
click at [86, 123] on span "Most rural villages established an arrangement with a nearby city that enabled …" at bounding box center [93, 134] width 67 height 46
drag, startPoint x: 86, startPoint y: 123, endPoint x: 211, endPoint y: 109, distance: 125.1
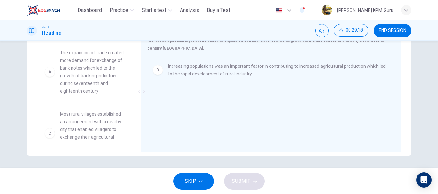
click at [211, 109] on div "Answer Choices A The expansion of trade created more demand for exchange of ban…" at bounding box center [219, 93] width 384 height 124
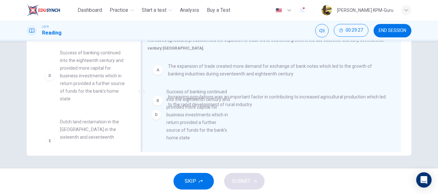
click at [262, 124] on div "A The expansion of trade created more demand for exchange of bank notes which l…" at bounding box center [268, 100] width 243 height 86
click at [162, 86] on div "A The expansion of trade created more demand for exchange of bank notes which l…" at bounding box center [268, 100] width 243 height 86
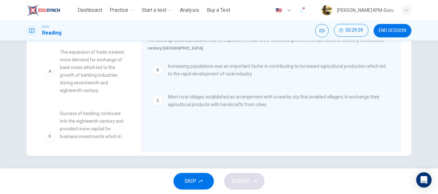
click at [81, 95] on span "The expansion of trade created more demand for exchange of bank notes which led…" at bounding box center [93, 71] width 67 height 46
click at [48, 77] on div "A" at bounding box center [50, 71] width 10 height 10
drag, startPoint x: 76, startPoint y: 106, endPoint x: 187, endPoint y: 120, distance: 112.3
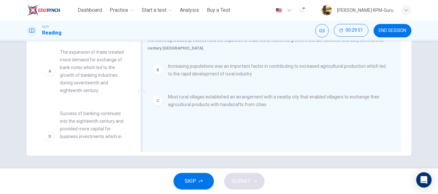
click at [187, 120] on div "Answer Choices A The expansion of trade created more demand for exchange of ban…" at bounding box center [219, 93] width 384 height 124
drag, startPoint x: 96, startPoint y: 108, endPoint x: 216, endPoint y: 97, distance: 120.7
click at [216, 97] on div "Answer Choices A The expansion of trade created more demand for exchange of ban…" at bounding box center [219, 93] width 384 height 124
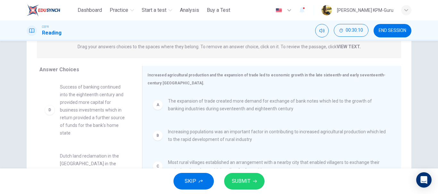
click at [86, 83] on span "Success of banking continued into the eighteenth century and provided more capi…" at bounding box center [93, 110] width 67 height 54
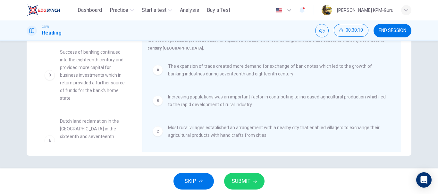
scroll to position [0, 0]
click at [239, 182] on span "SUBMIT" at bounding box center [241, 181] width 19 height 9
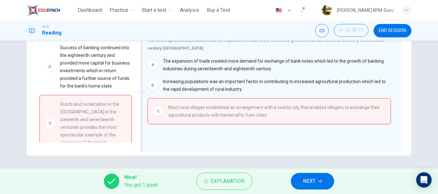
drag, startPoint x: 136, startPoint y: 93, endPoint x: 140, endPoint y: 120, distance: 27.2
click at [140, 120] on div at bounding box center [141, 91] width 8 height 121
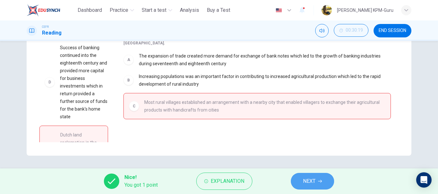
click at [314, 183] on span "NEXT" at bounding box center [309, 181] width 12 height 9
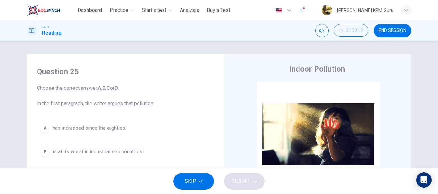
click at [314, 183] on div "SKIP SUBMIT" at bounding box center [219, 182] width 438 height 26
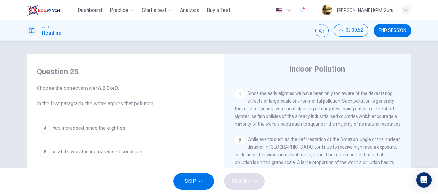
scroll to position [42, 0]
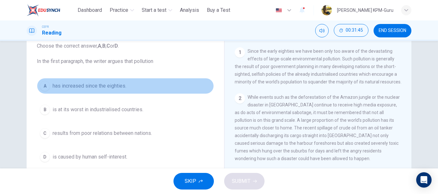
click at [46, 87] on div "A" at bounding box center [45, 86] width 10 height 10
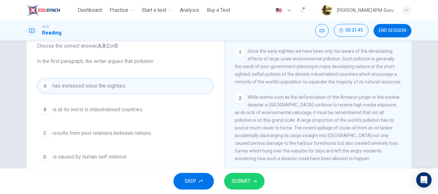
click at [77, 159] on span "is caused by human self-interest." at bounding box center [90, 157] width 75 height 8
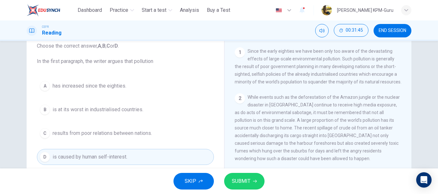
click at [253, 184] on button "SUBMIT" at bounding box center [244, 181] width 40 height 17
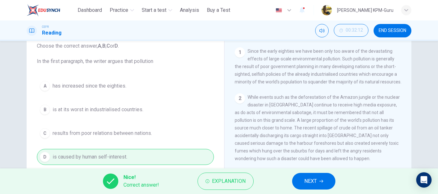
click at [310, 180] on span "NEXT" at bounding box center [310, 181] width 12 height 9
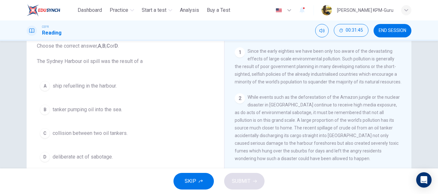
scroll to position [162, 0]
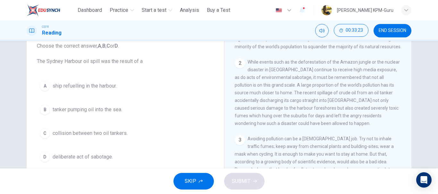
click at [68, 111] on span "tanker pumping oil into the sea." at bounding box center [88, 110] width 70 height 8
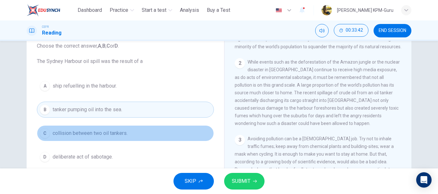
click at [66, 133] on span "collision between two oil tankers." at bounding box center [90, 134] width 75 height 8
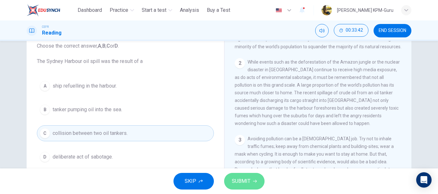
click at [244, 177] on button "SUBMIT" at bounding box center [244, 181] width 40 height 17
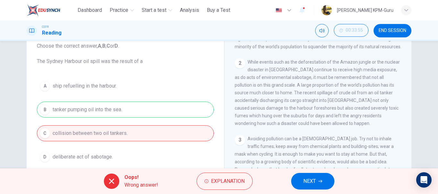
click at [321, 177] on button "NEXT" at bounding box center [312, 181] width 43 height 17
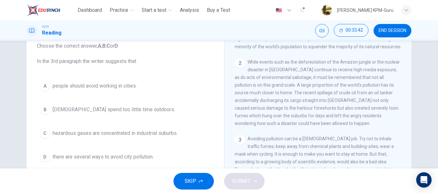
drag, startPoint x: 408, startPoint y: 103, endPoint x: 426, endPoint y: 127, distance: 30.2
click at [403, 142] on div "Indoor Pollution CLICK TO ZOOM Click to Zoom 1 Since the early eighties we have…" at bounding box center [317, 128] width 187 height 233
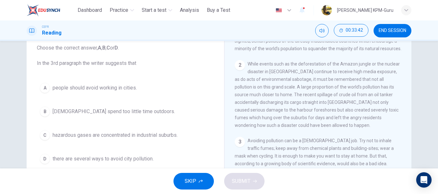
scroll to position [254, 0]
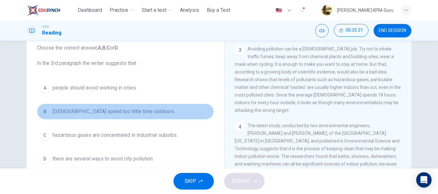
click at [43, 110] on div "B" at bounding box center [45, 112] width 10 height 10
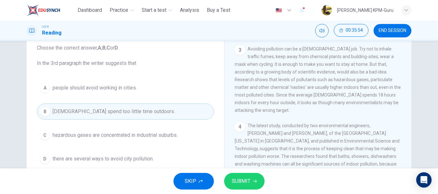
click at [230, 179] on button "SUBMIT" at bounding box center [244, 181] width 40 height 17
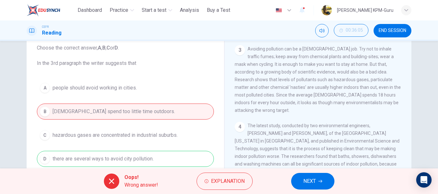
click at [423, 99] on div "Question 27 Choose the correct answer, A , B , C or D . In the 3rd paragraph th…" at bounding box center [219, 105] width 438 height 128
click at [203, 117] on div "Question 27 Choose the correct answer, A , B , C or D . In the 3rd paragraph th…" at bounding box center [125, 128] width 187 height 216
click at [244, 21] on div "CEFR Reading 00:36:05 END SESSION" at bounding box center [219, 31] width 438 height 21
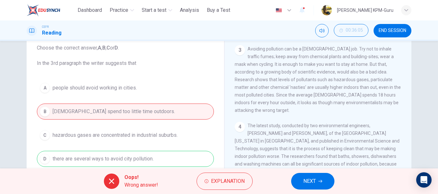
click at [244, 21] on div "CEFR Reading 00:36:05 END SESSION" at bounding box center [219, 31] width 438 height 21
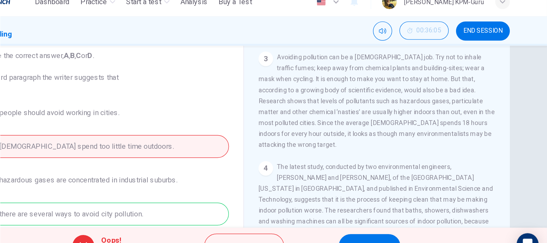
scroll to position [6, 0]
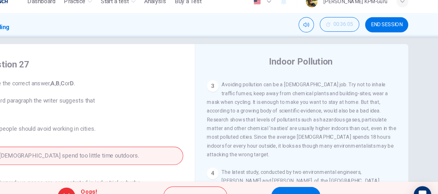
click at [437, 135] on div "Question 27 Choose the correct answer, A , B , C or D . In the 3rd paragraph th…" at bounding box center [219, 105] width 438 height 128
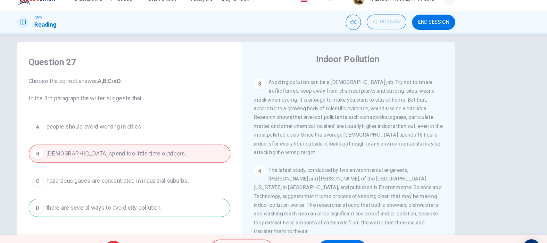
scroll to position [600, 0]
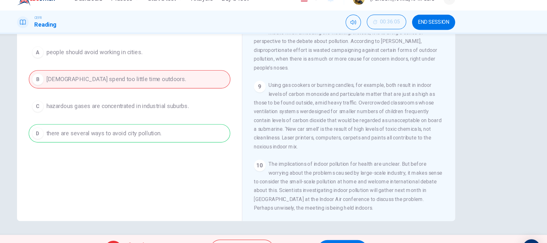
click at [368, 194] on button "NEXT" at bounding box center [366, 230] width 43 height 17
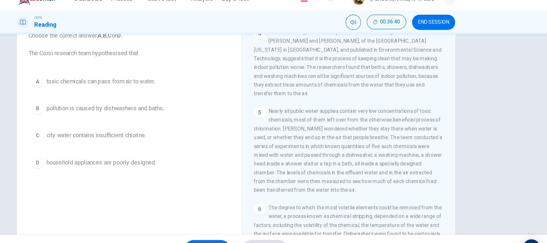
scroll to position [334, 0]
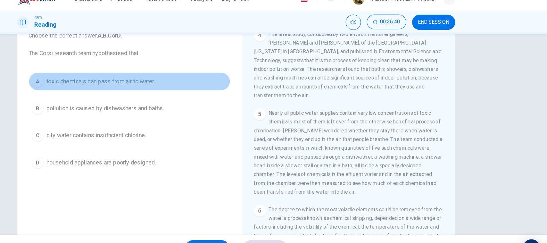
click at [148, 81] on span "toxic chemicals can pass from air to water." at bounding box center [154, 83] width 95 height 8
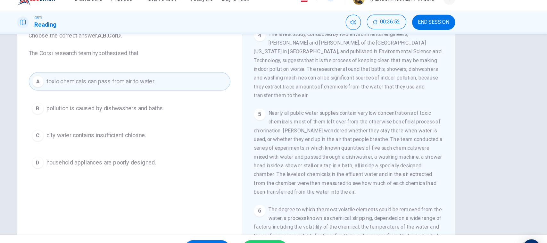
click at [296, 194] on button "SUBMIT" at bounding box center [299, 230] width 40 height 17
click at [437, 133] on div "Question 28 Choose the correct answer, A , B , C or D . The Corsi research team…" at bounding box center [273, 129] width 547 height 176
click at [203, 75] on button "A toxic chemicals can pass from air to water." at bounding box center [180, 83] width 177 height 16
click at [310, 194] on button "SUBMIT" at bounding box center [299, 230] width 40 height 17
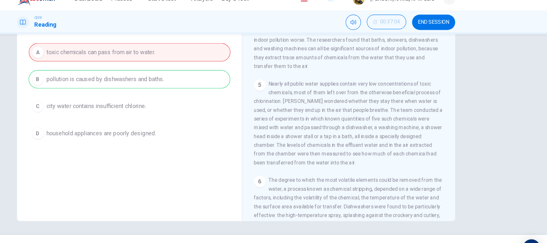
scroll to position [607, 0]
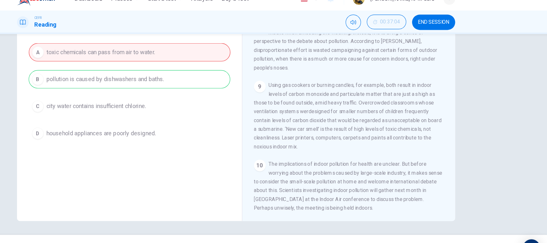
drag, startPoint x: 456, startPoint y: 169, endPoint x: 460, endPoint y: 162, distance: 7.9
click at [437, 132] on div "CLICK TO ZOOM Click to Zoom 1 Since the early eighties we have been only too aw…" at bounding box center [376, 108] width 175 height 194
drag, startPoint x: 464, startPoint y: 113, endPoint x: 471, endPoint y: 150, distance: 38.0
click at [437, 150] on div "Question 28 Choose the correct answer, A , B , C or D . The Corsi research team…" at bounding box center [273, 93] width 405 height 223
click at [202, 78] on div "A toxic chemicals can pass from air to water. B pollution is caused by dishwash…" at bounding box center [180, 92] width 177 height 87
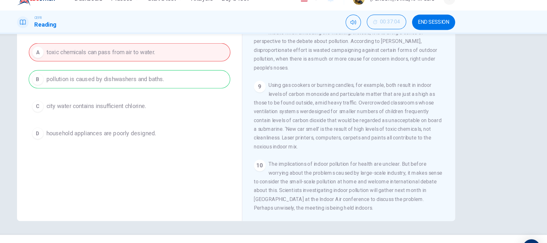
click at [202, 78] on div "A toxic chemicals can pass from air to water. B pollution is caused by dishwash…" at bounding box center [180, 92] width 177 height 87
click at [197, 62] on div "A toxic chemicals can pass from air to water. B pollution is caused by dishwash…" at bounding box center [180, 92] width 177 height 87
click at [282, 194] on div "Processing your response..." at bounding box center [273, 230] width 547 height 26
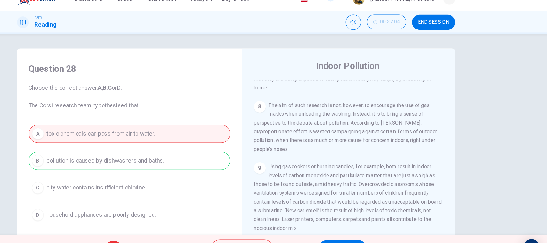
click at [370, 194] on button "NEXT" at bounding box center [366, 230] width 43 height 17
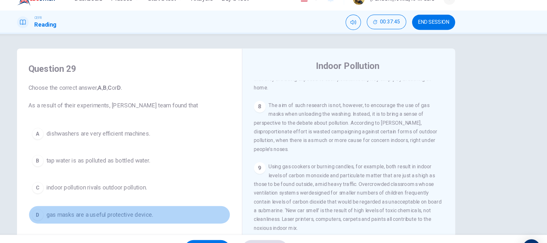
click at [95, 194] on div "D" at bounding box center [100, 199] width 10 height 10
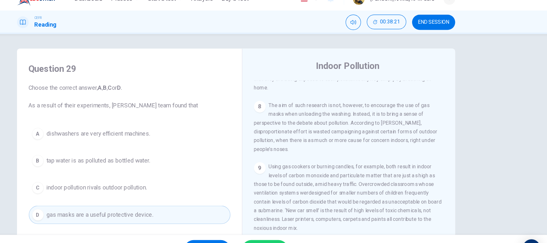
click at [295, 194] on button "SUBMIT" at bounding box center [299, 230] width 40 height 17
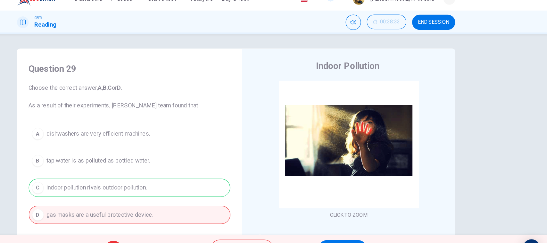
scroll to position [607, 0]
